Goal: Check status: Check status

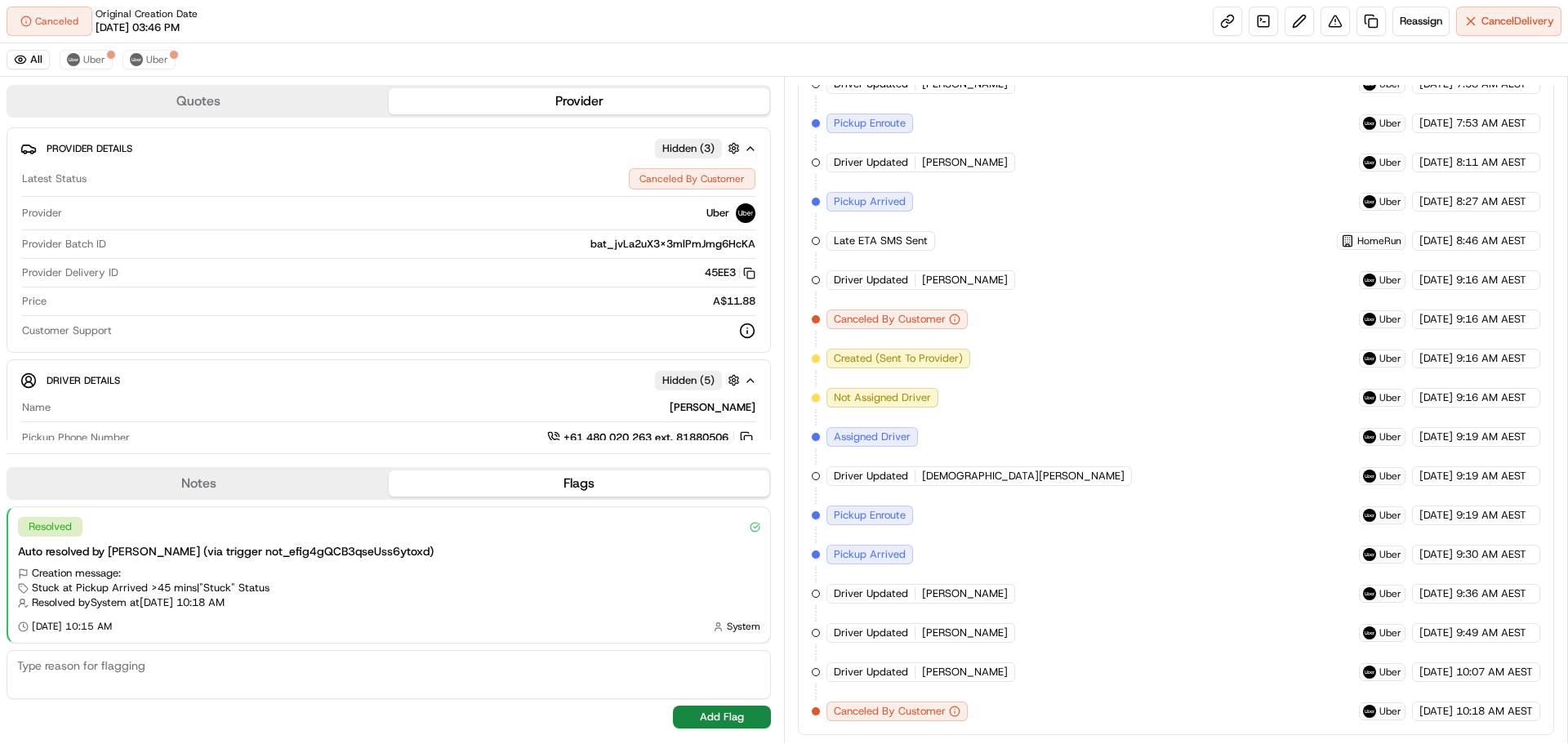
click at [880, 34] on div "Canceled Original Creation Date 08/21/2025 03:46 PM Reassign Cancel Delivery" at bounding box center [784, 21] width 1568 height 44
